Goal: Information Seeking & Learning: Learn about a topic

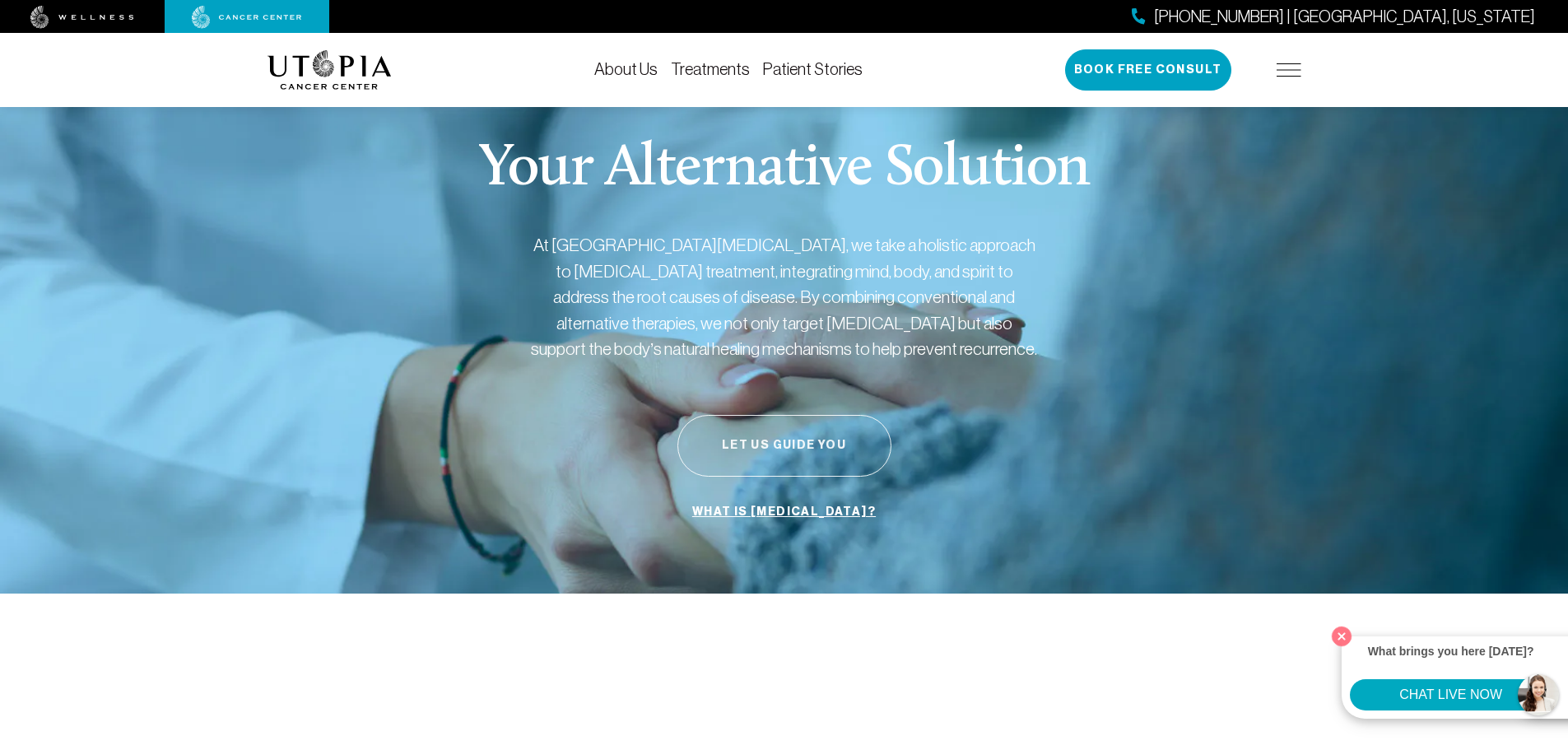
click at [804, 442] on button "Let Us Guide You" at bounding box center [784, 446] width 214 height 62
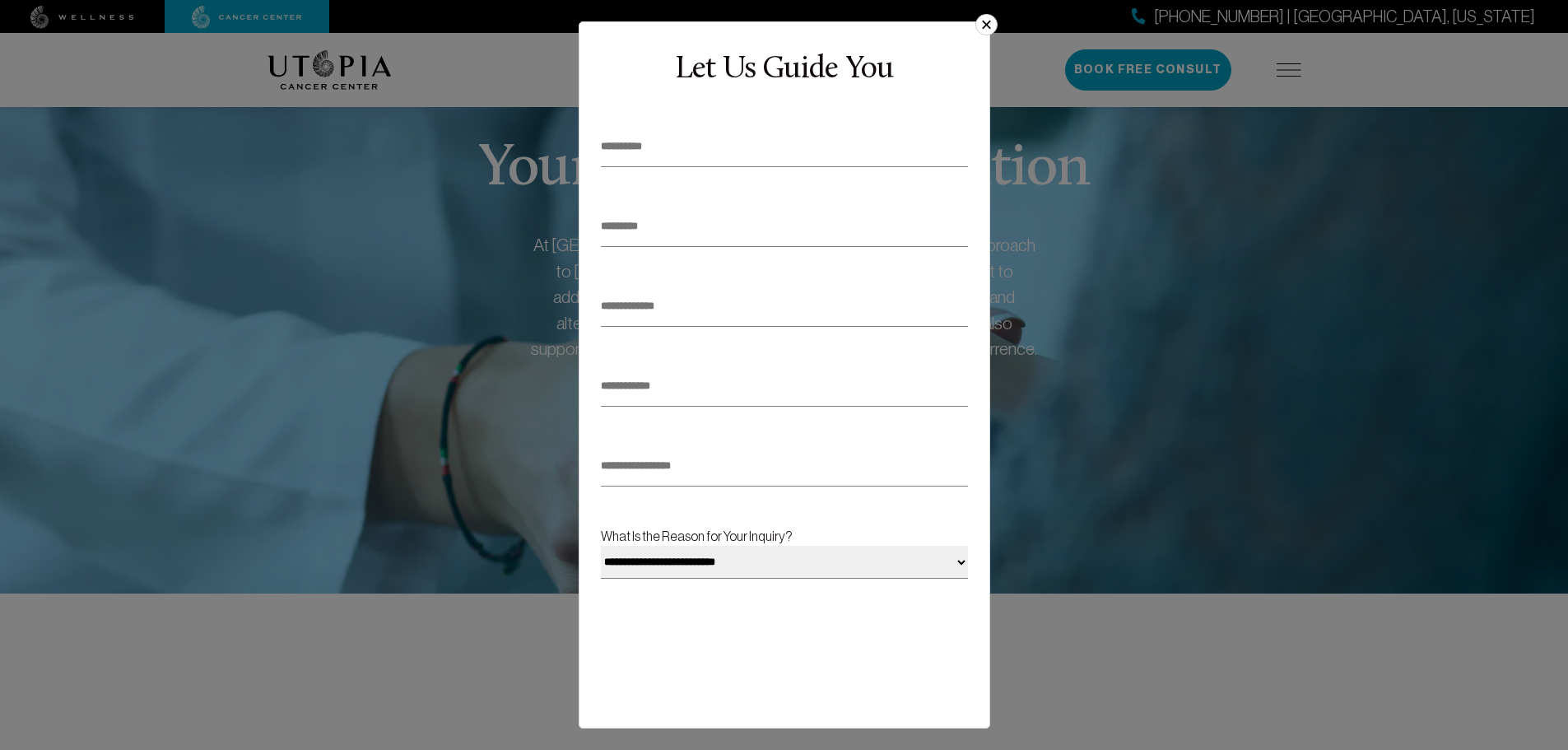
click at [982, 23] on button "×" at bounding box center [986, 24] width 22 height 22
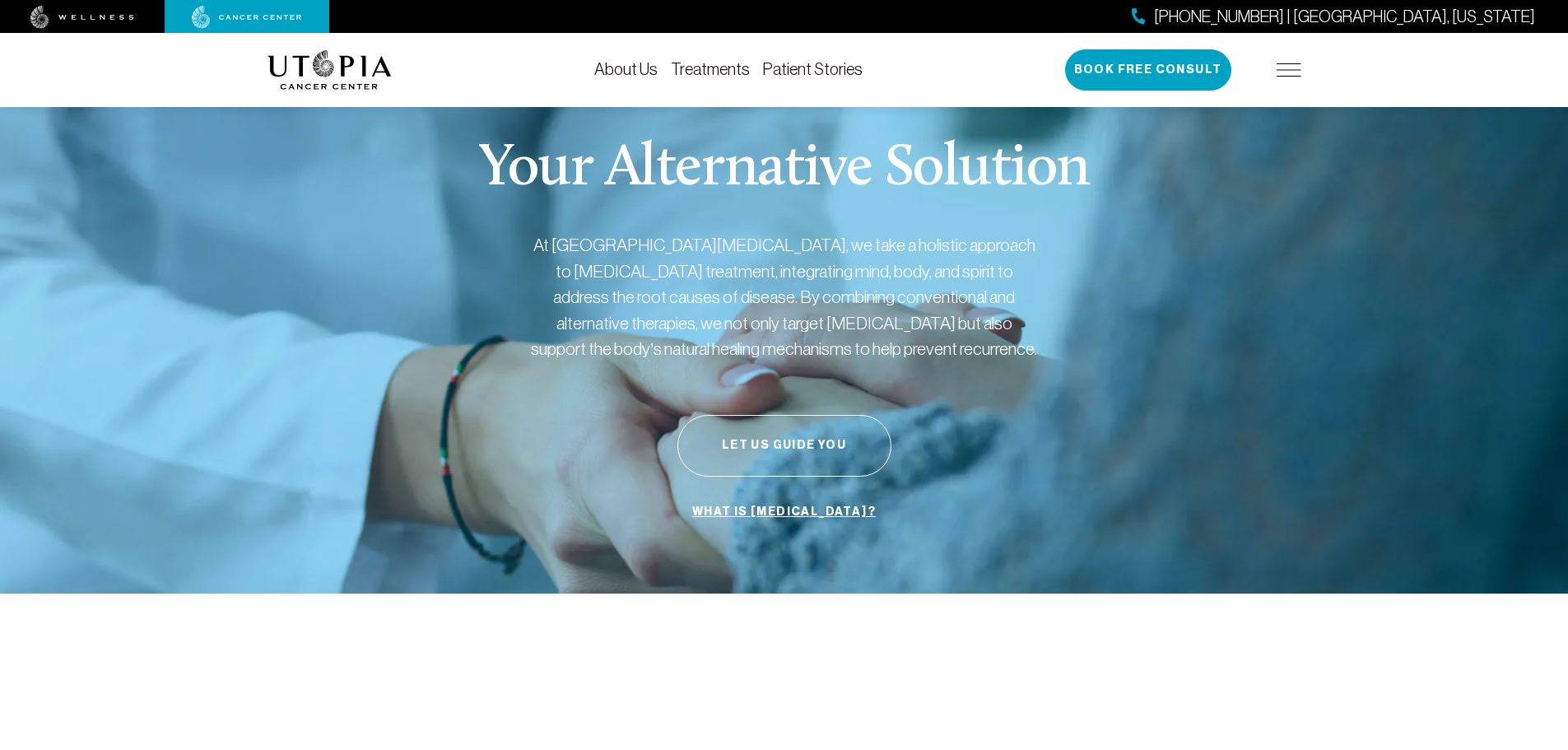
click at [772, 505] on link "What is [MEDICAL_DATA]?" at bounding box center [784, 511] width 192 height 31
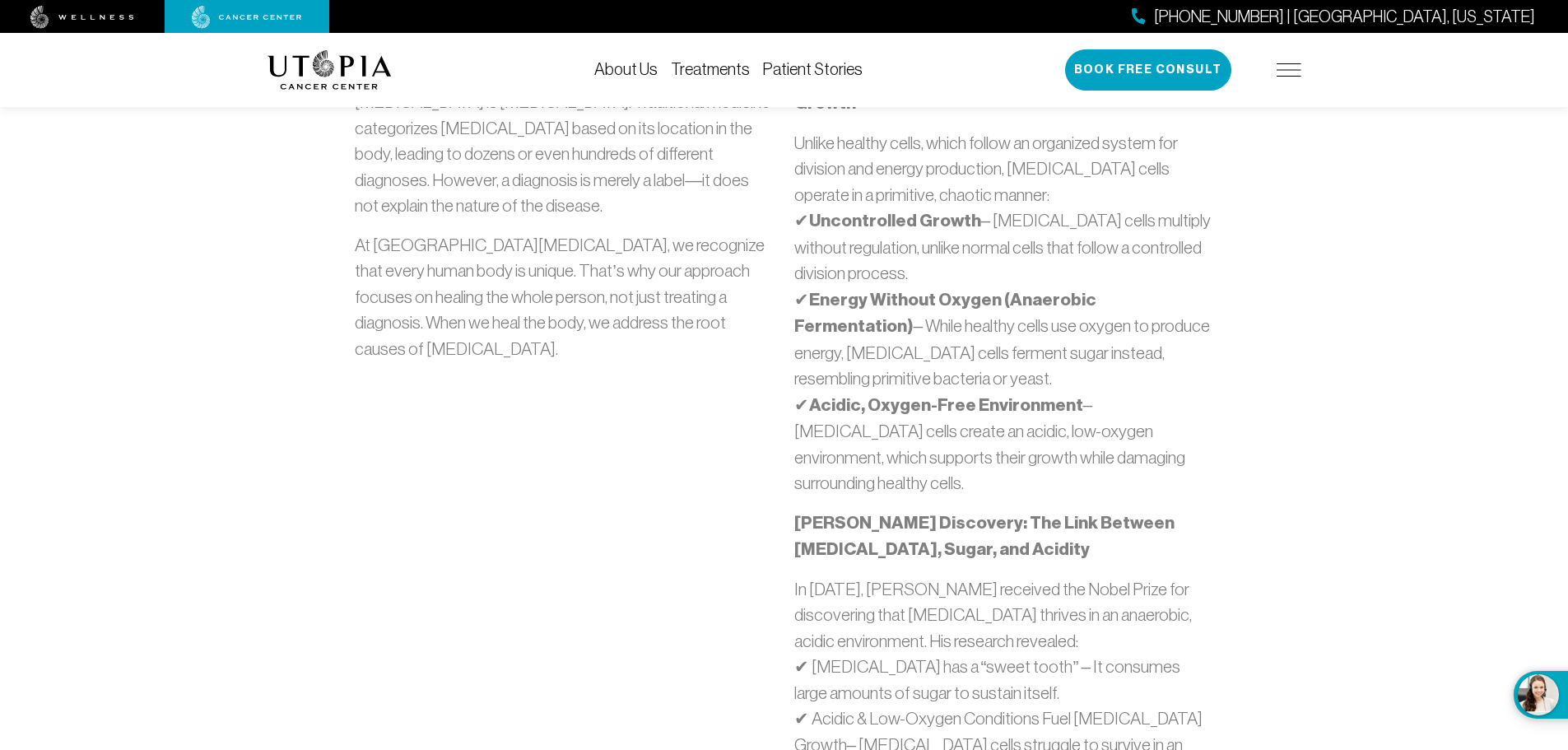
scroll to position [741, 0]
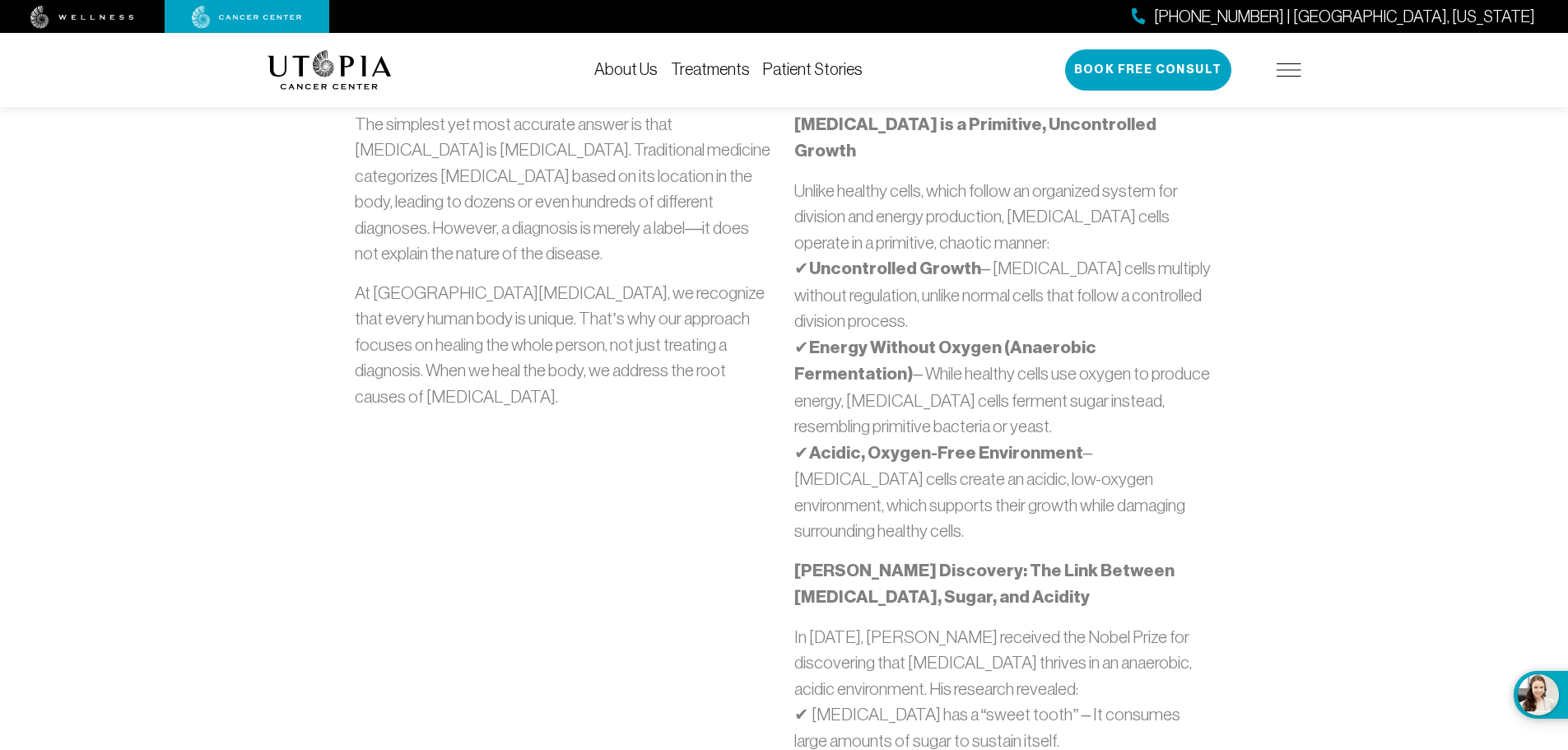
drag, startPoint x: 836, startPoint y: 399, endPoint x: 798, endPoint y: 323, distance: 85.0
click at [798, 323] on p "Unlike healthy cells, which follow an organized system for division and energy …" at bounding box center [1004, 360] width 419 height 366
copy p "✔ Energy Without Oxygen (Anaerobic Fermentation) – While healthy cells use oxyg…"
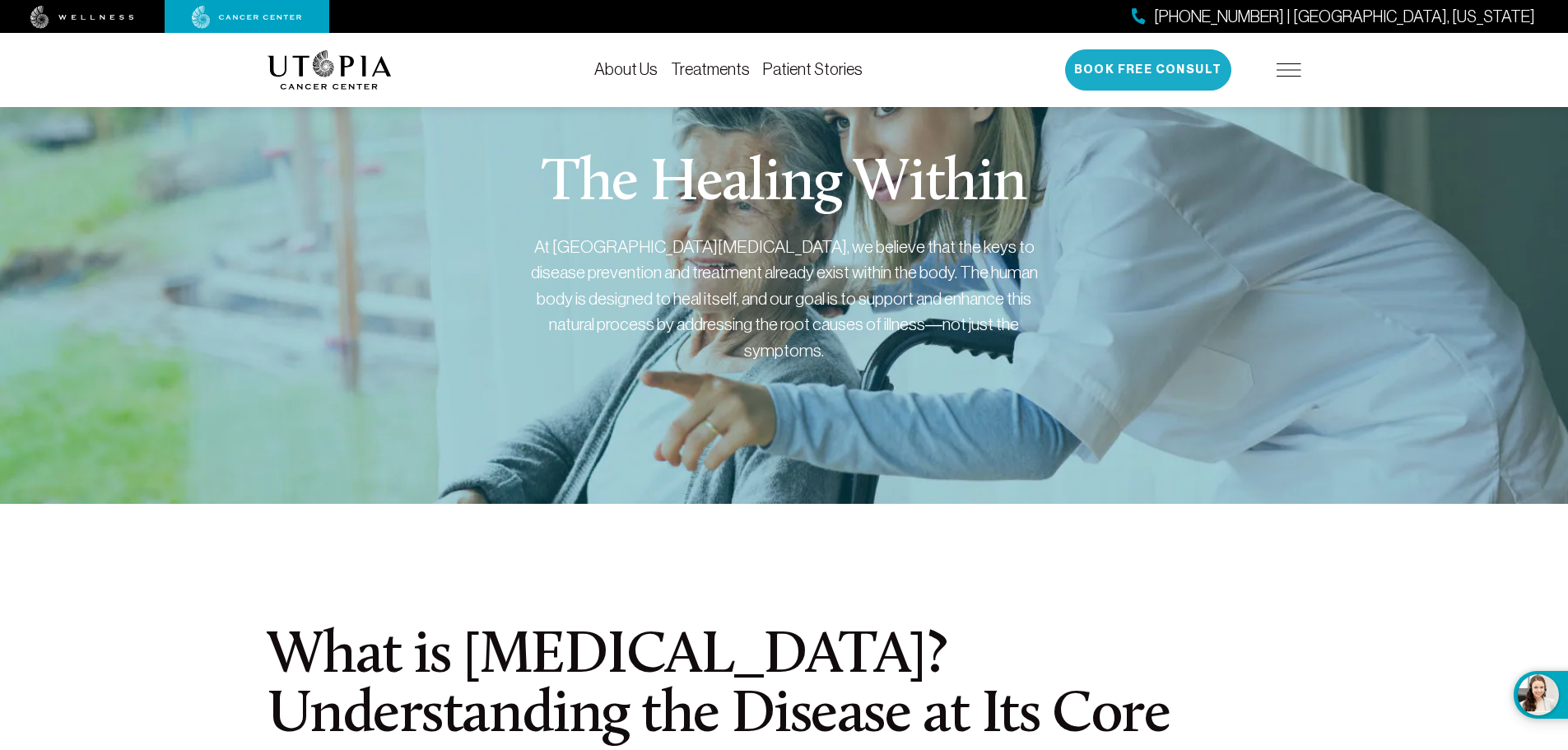
scroll to position [0, 0]
